Goal: Obtain resource: Download file/media

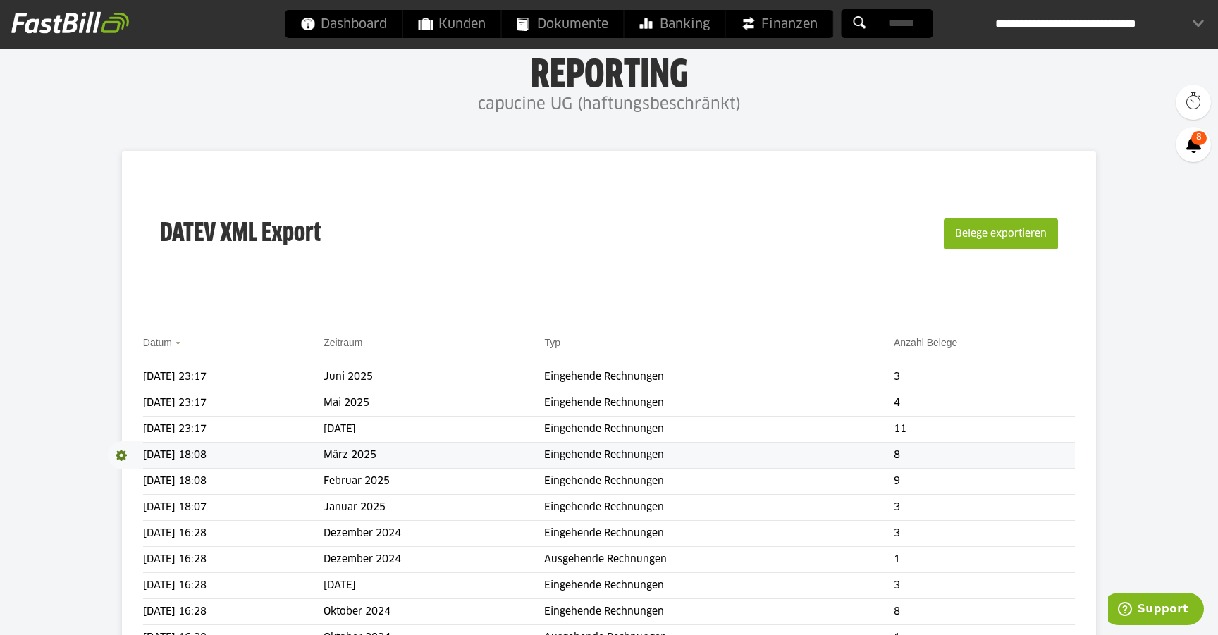
scroll to position [30, 0]
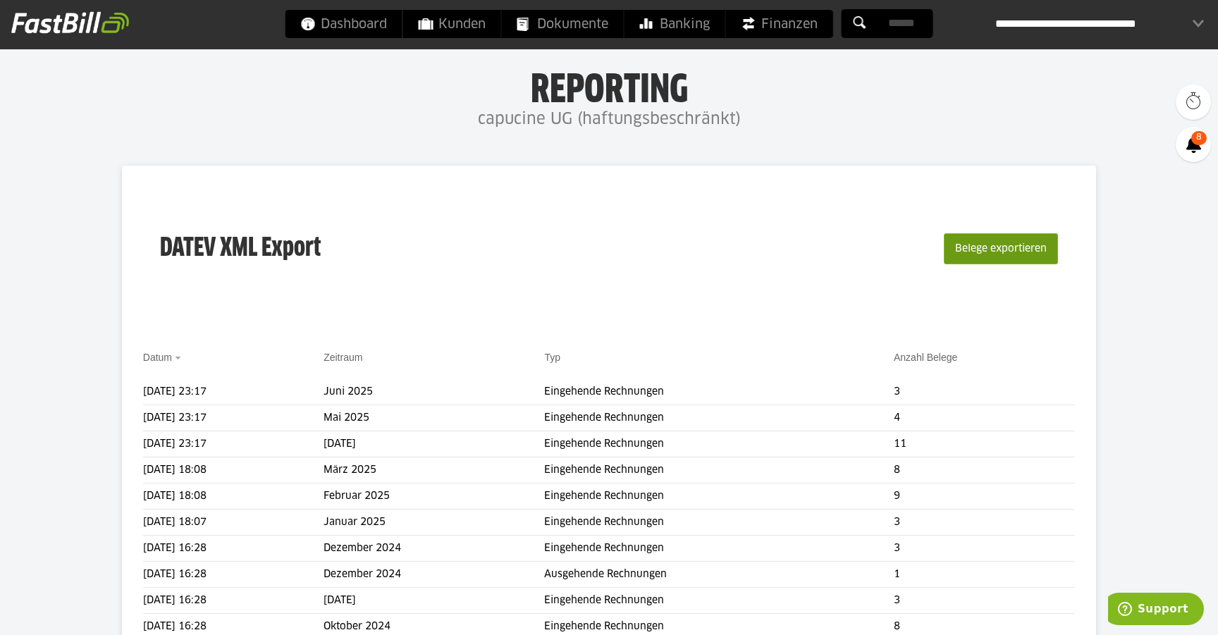
click at [970, 254] on button "Belege exportieren" at bounding box center [1001, 248] width 114 height 31
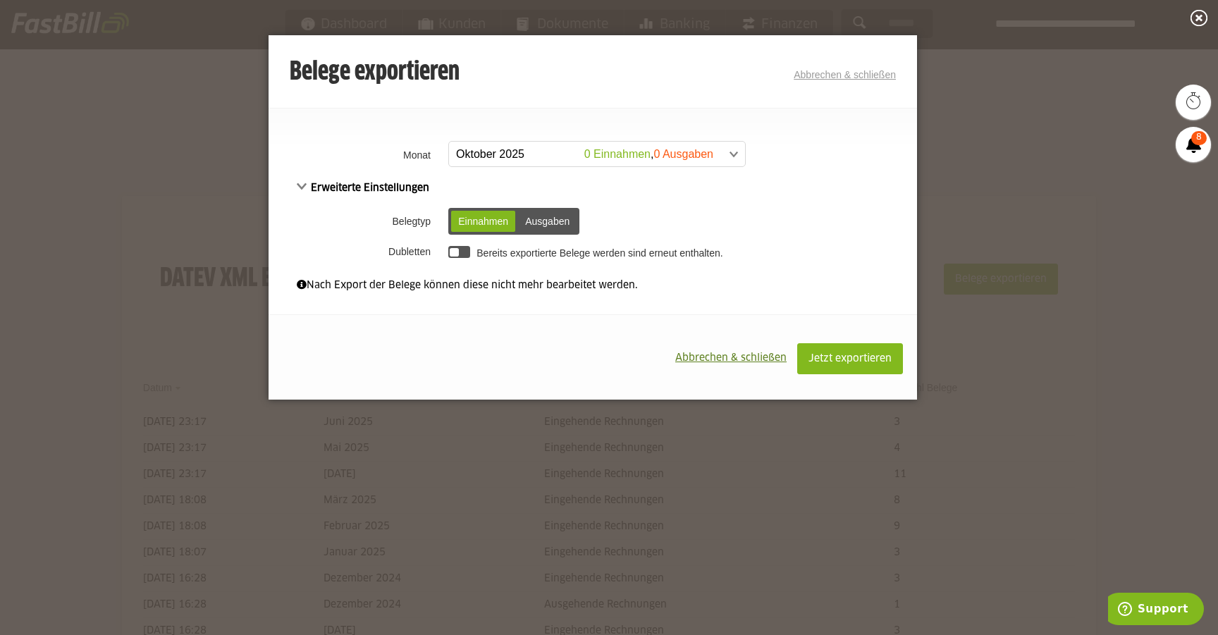
click at [577, 156] on span at bounding box center [590, 154] width 296 height 25
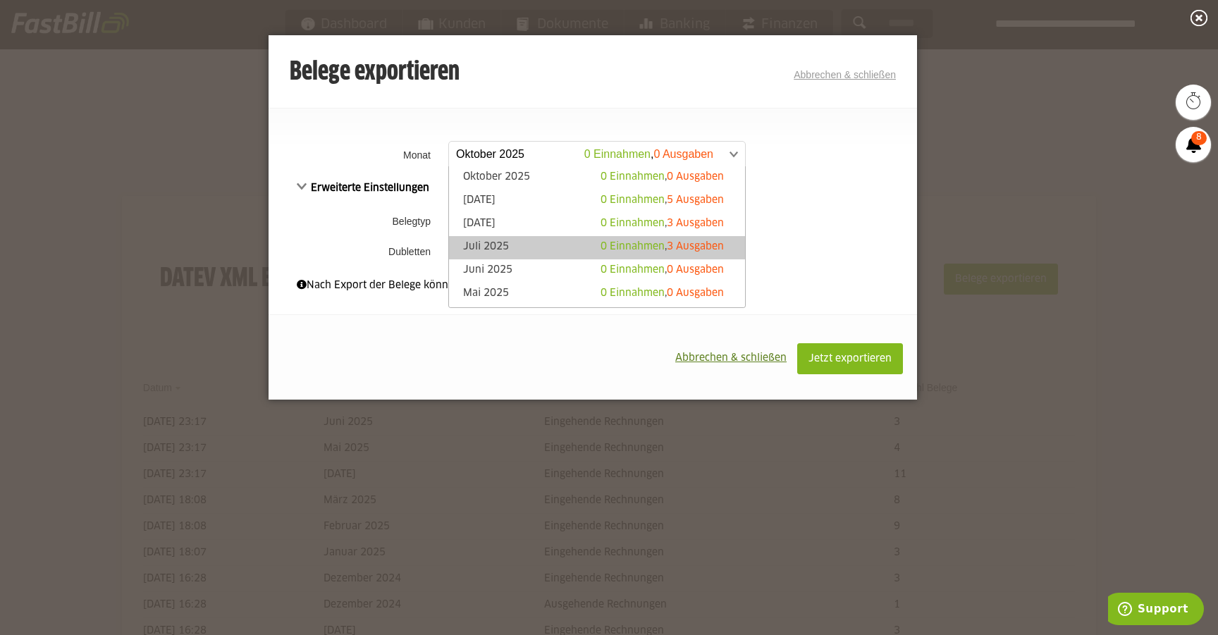
click at [548, 249] on link "Juli 2025 0 Einnahmen , 3 Ausgaben" at bounding box center [597, 248] width 282 height 16
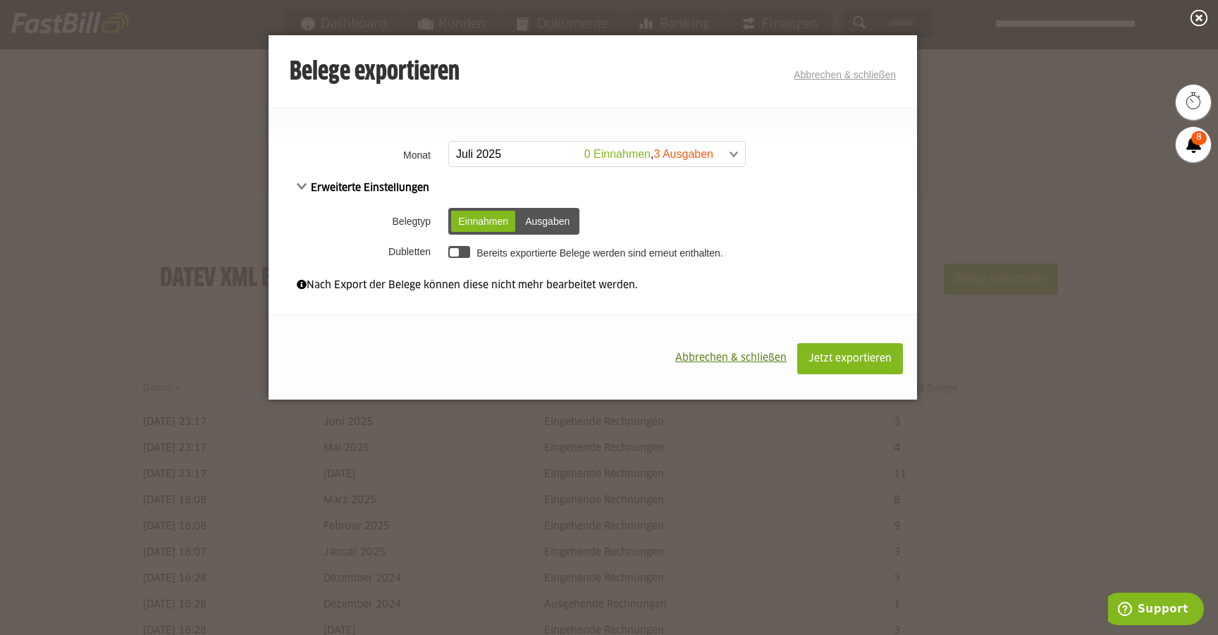
click at [540, 228] on div "Ausgaben" at bounding box center [547, 221] width 58 height 21
click at [462, 251] on div at bounding box center [459, 252] width 22 height 12
click at [865, 359] on span "Jetzt exportieren" at bounding box center [849, 359] width 83 height 10
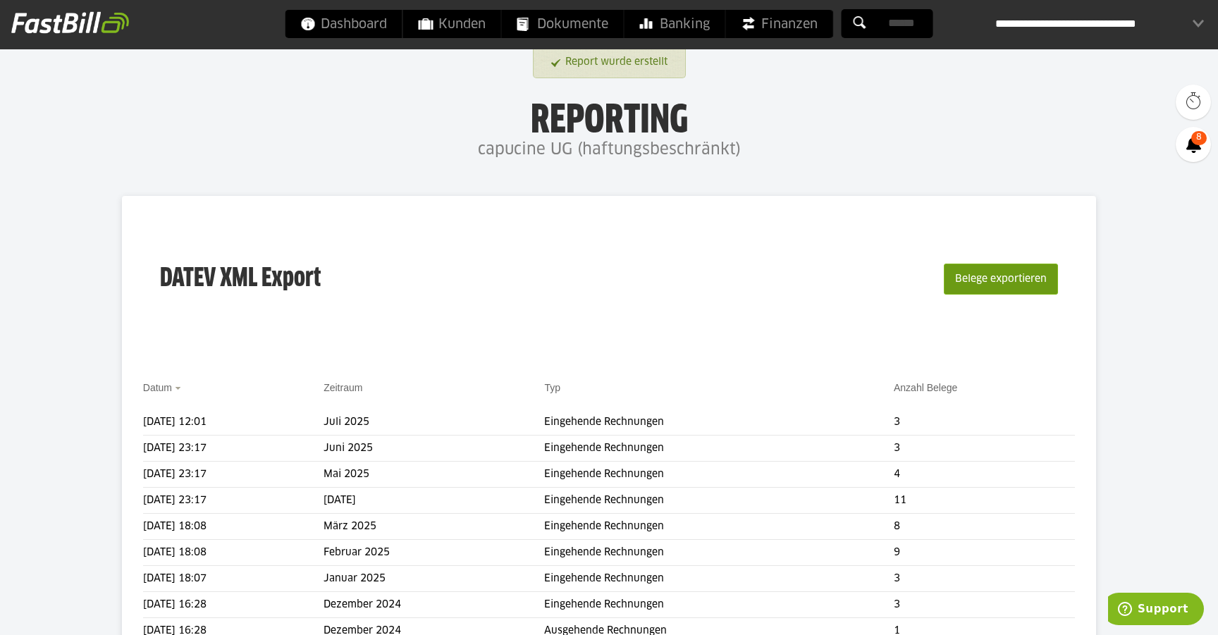
click at [987, 287] on button "Belege exportieren" at bounding box center [1001, 279] width 114 height 31
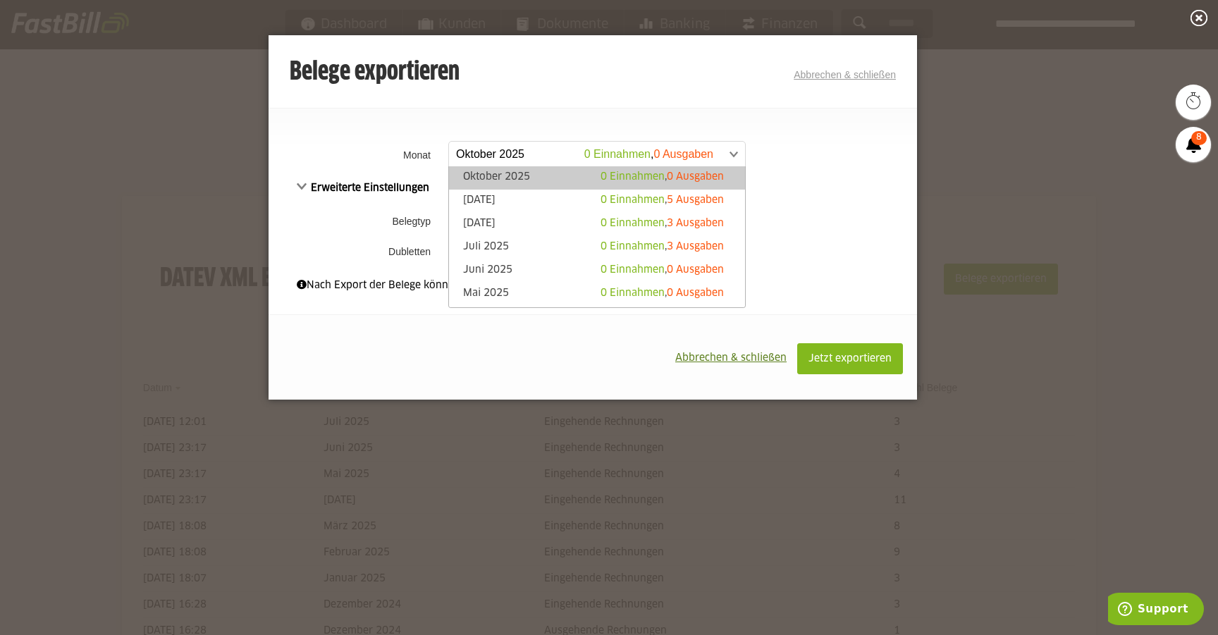
click at [631, 146] on span at bounding box center [590, 154] width 296 height 25
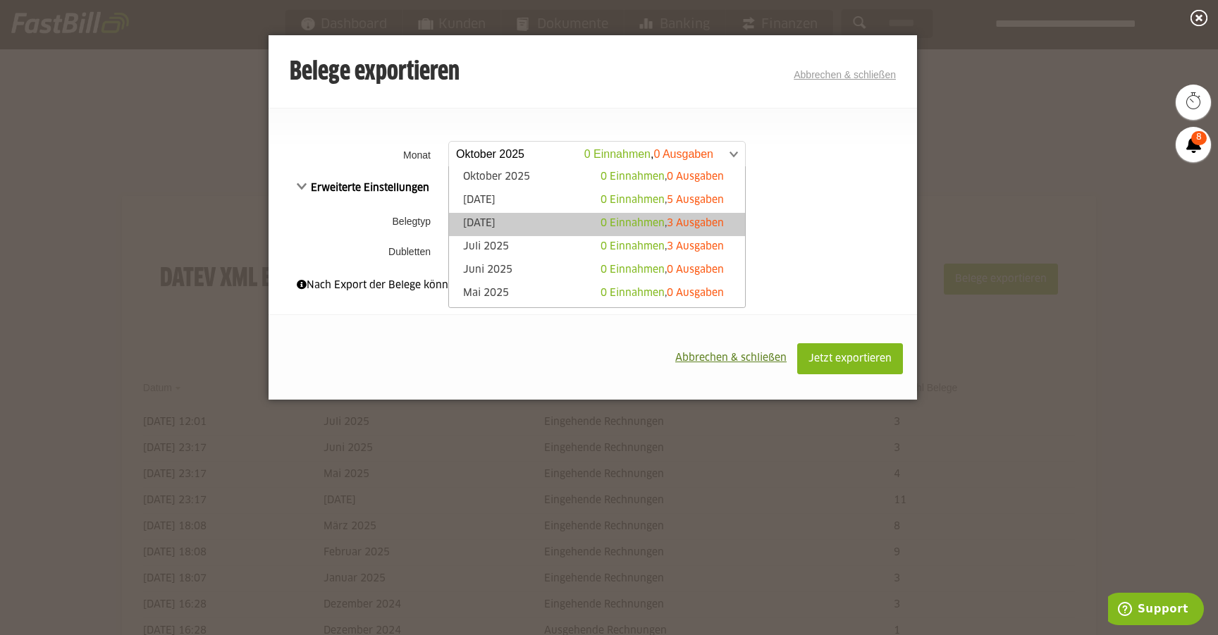
click at [551, 230] on link "[DATE] 0 Einnahmen , 3 Ausgaben" at bounding box center [597, 224] width 282 height 16
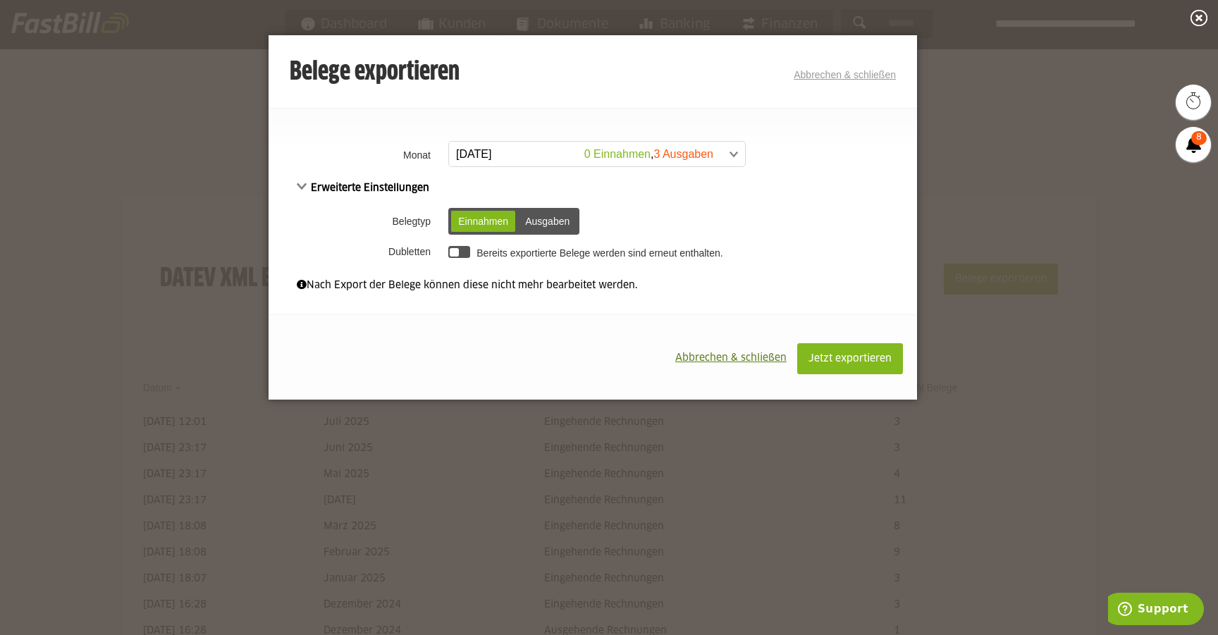
click at [541, 220] on div "Ausgaben" at bounding box center [547, 221] width 58 height 21
click at [457, 254] on div at bounding box center [454, 252] width 9 height 9
click at [841, 371] on button "Jetzt exportieren" at bounding box center [850, 358] width 106 height 31
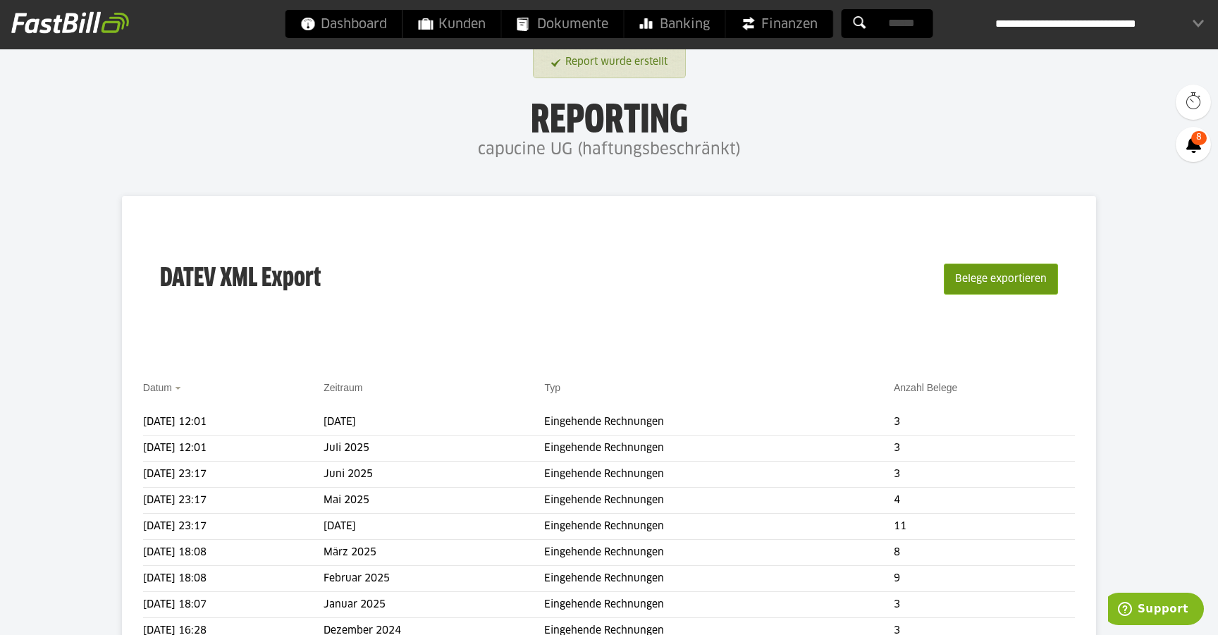
click at [984, 283] on button "Belege exportieren" at bounding box center [1001, 279] width 114 height 31
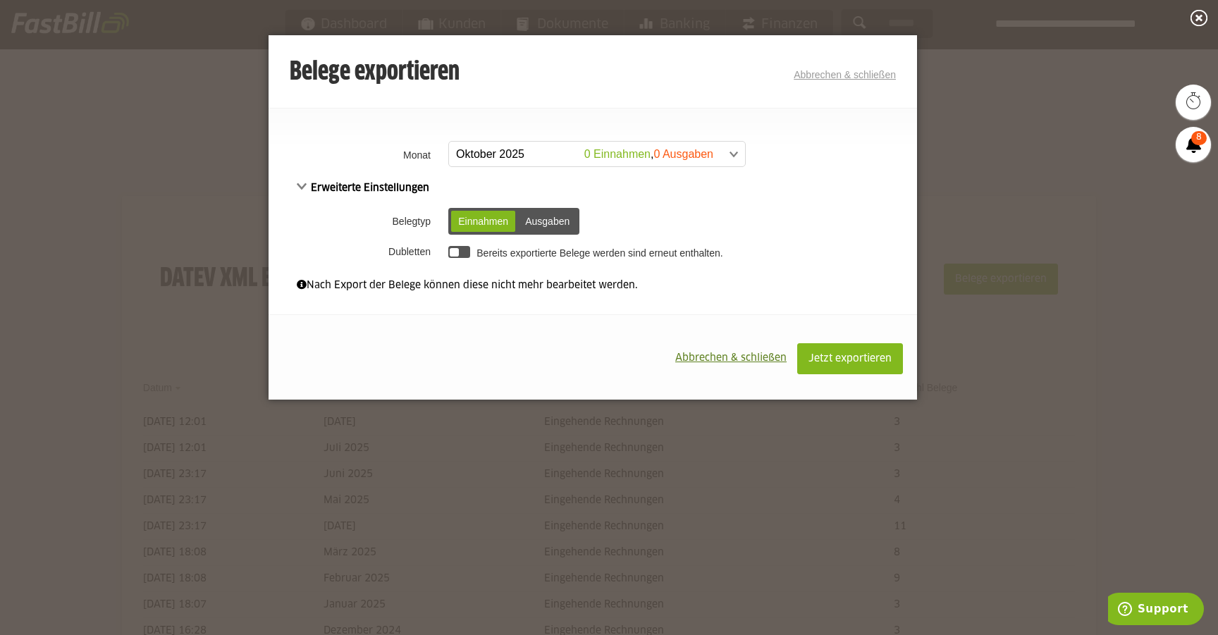
click at [557, 222] on div "Ausgaben" at bounding box center [547, 221] width 58 height 21
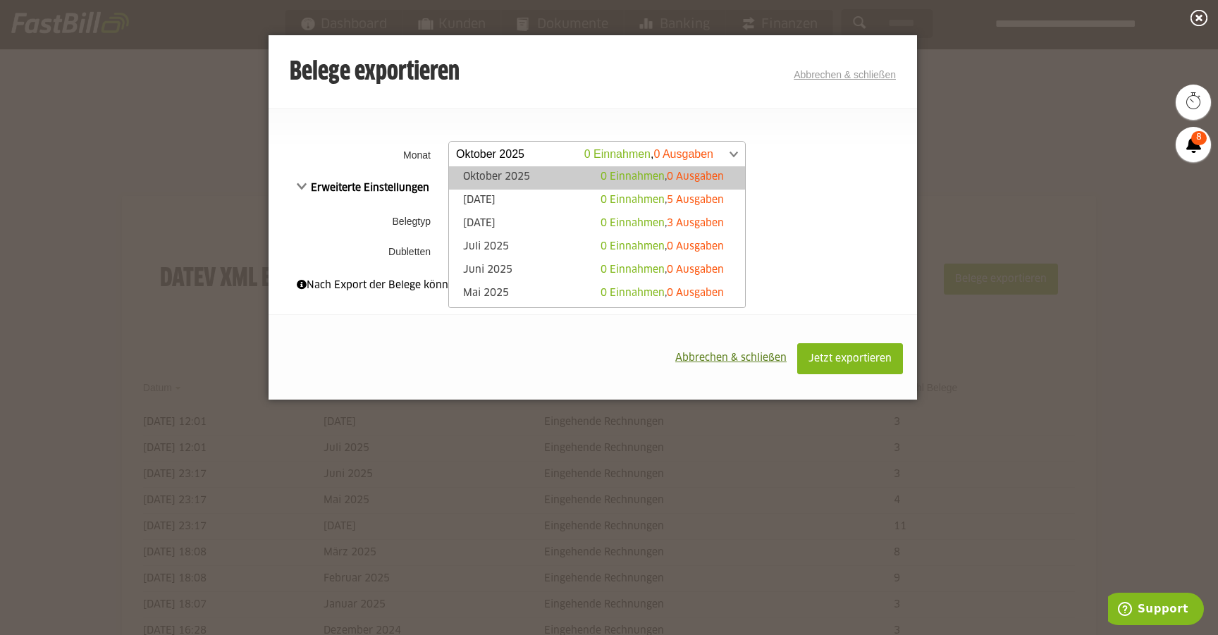
click at [637, 153] on span at bounding box center [590, 154] width 296 height 25
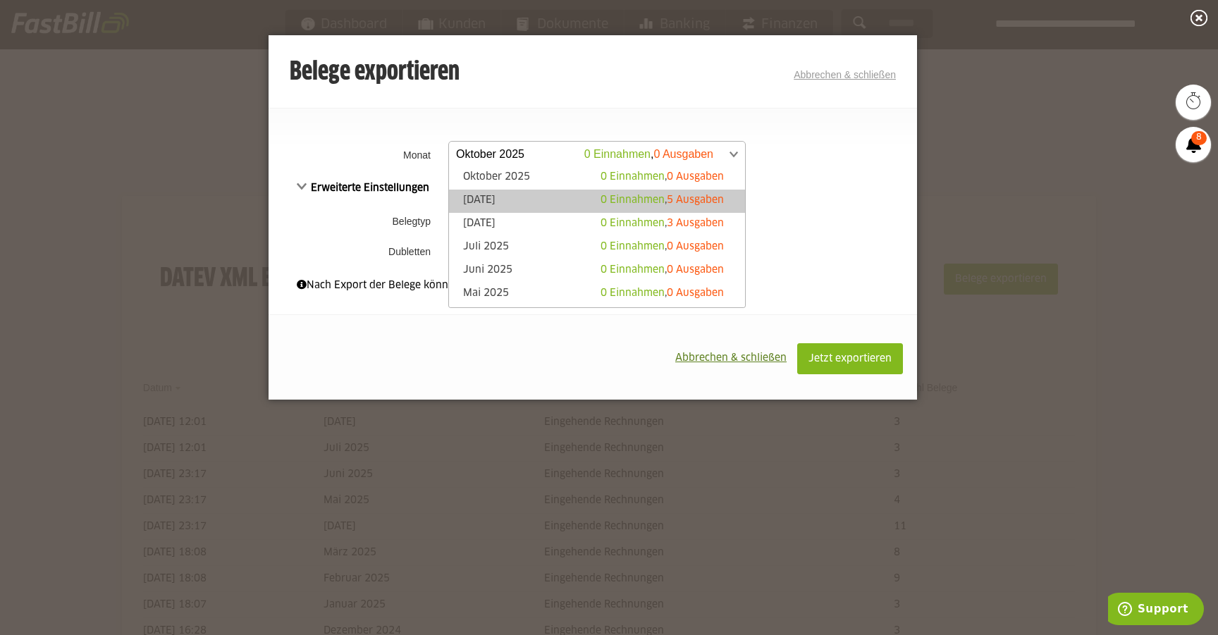
click at [541, 203] on link "September 2025 0 Einnahmen , 5 Ausgaben" at bounding box center [597, 201] width 282 height 16
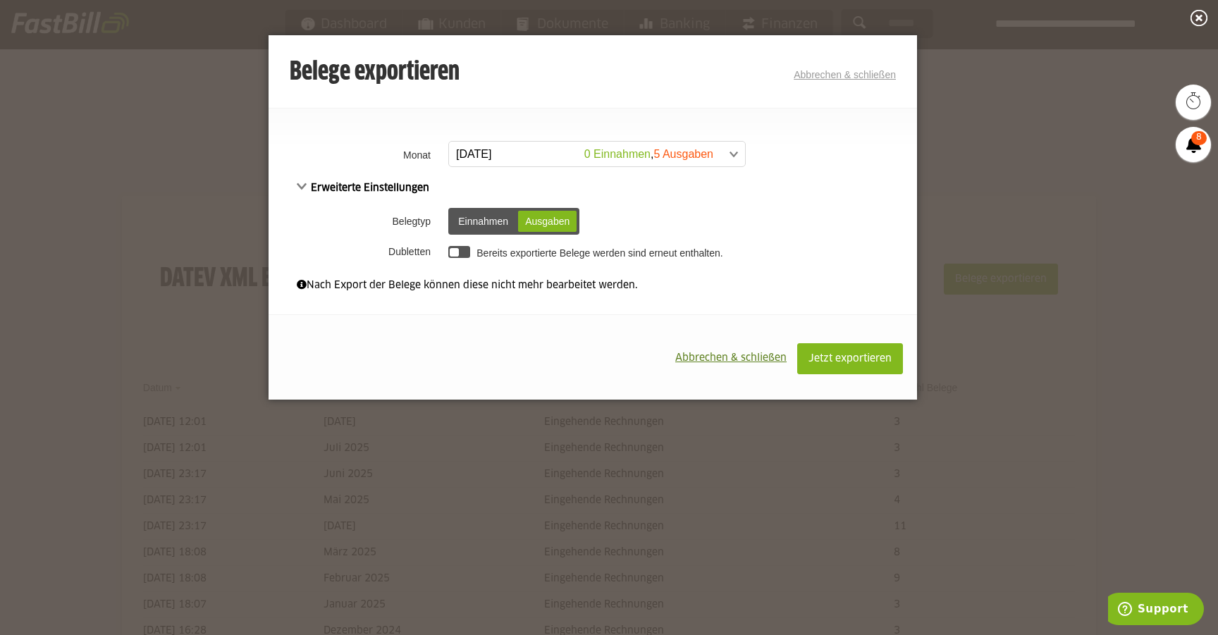
click at [517, 250] on label "Bereits exportierte Belege werden sind erneut enthalten." at bounding box center [599, 252] width 246 height 11
click at [459, 253] on div at bounding box center [459, 252] width 22 height 12
click at [841, 354] on span "Jetzt exportieren" at bounding box center [849, 359] width 83 height 10
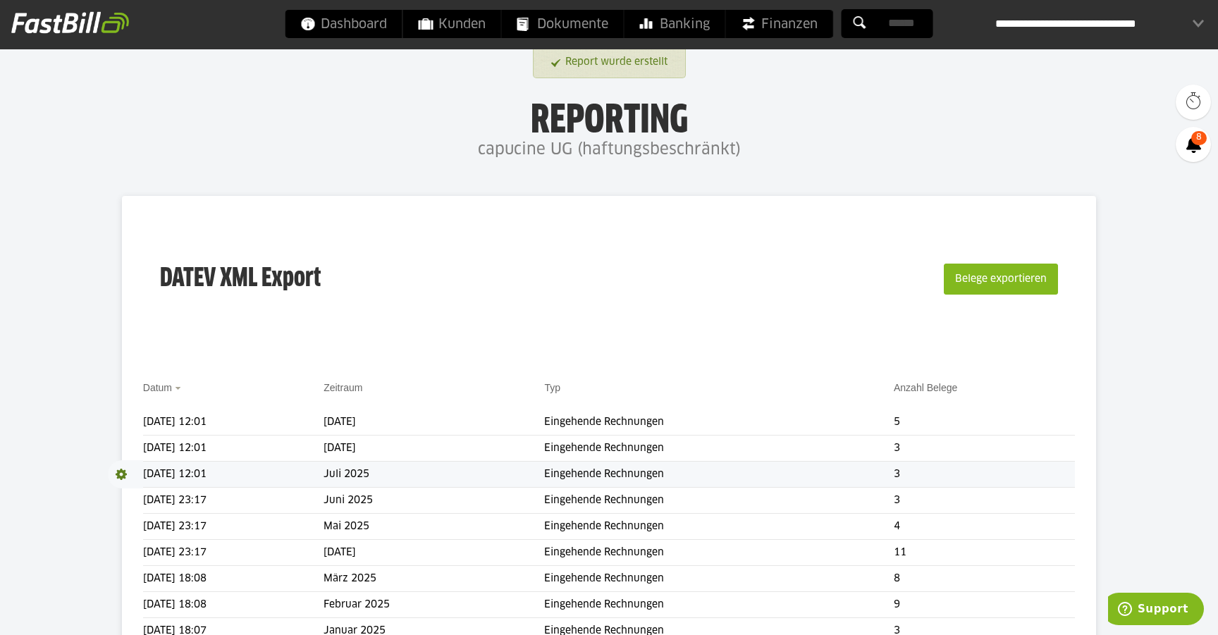
click at [125, 474] on span at bounding box center [125, 474] width 35 height 28
click at [140, 498] on link "Download" at bounding box center [145, 493] width 75 height 16
click at [122, 448] on span at bounding box center [125, 448] width 35 height 28
click at [137, 463] on link "Download" at bounding box center [145, 467] width 75 height 16
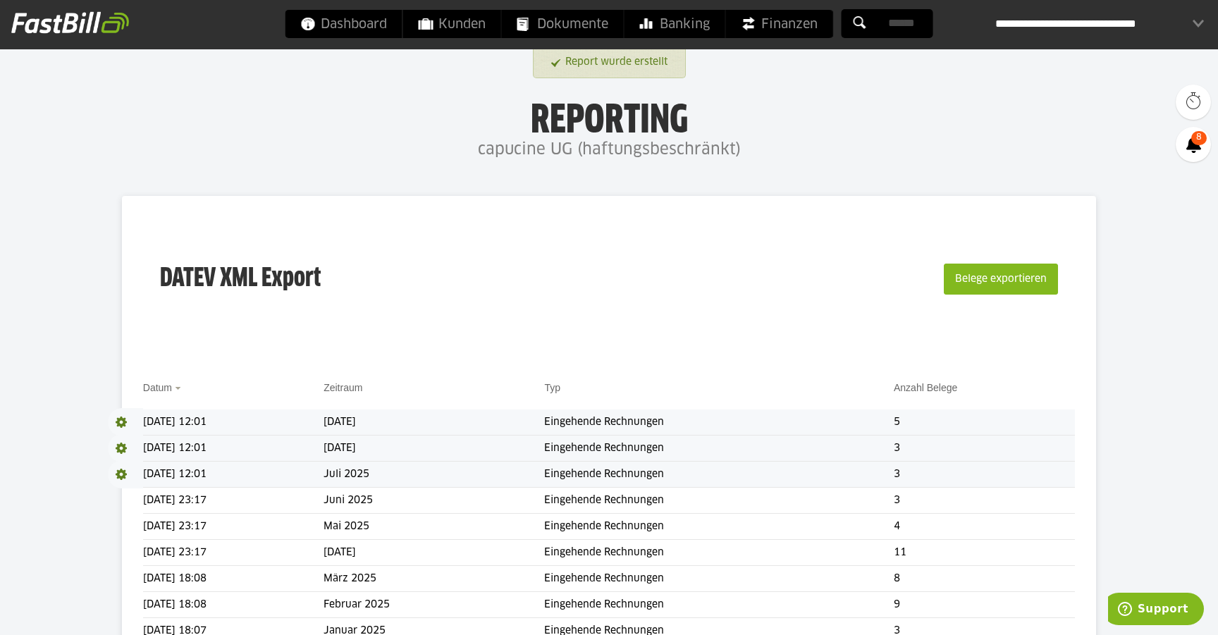
click at [123, 420] on span at bounding box center [125, 422] width 35 height 28
click at [155, 442] on link "Download" at bounding box center [145, 441] width 75 height 16
